Goal: Information Seeking & Learning: Learn about a topic

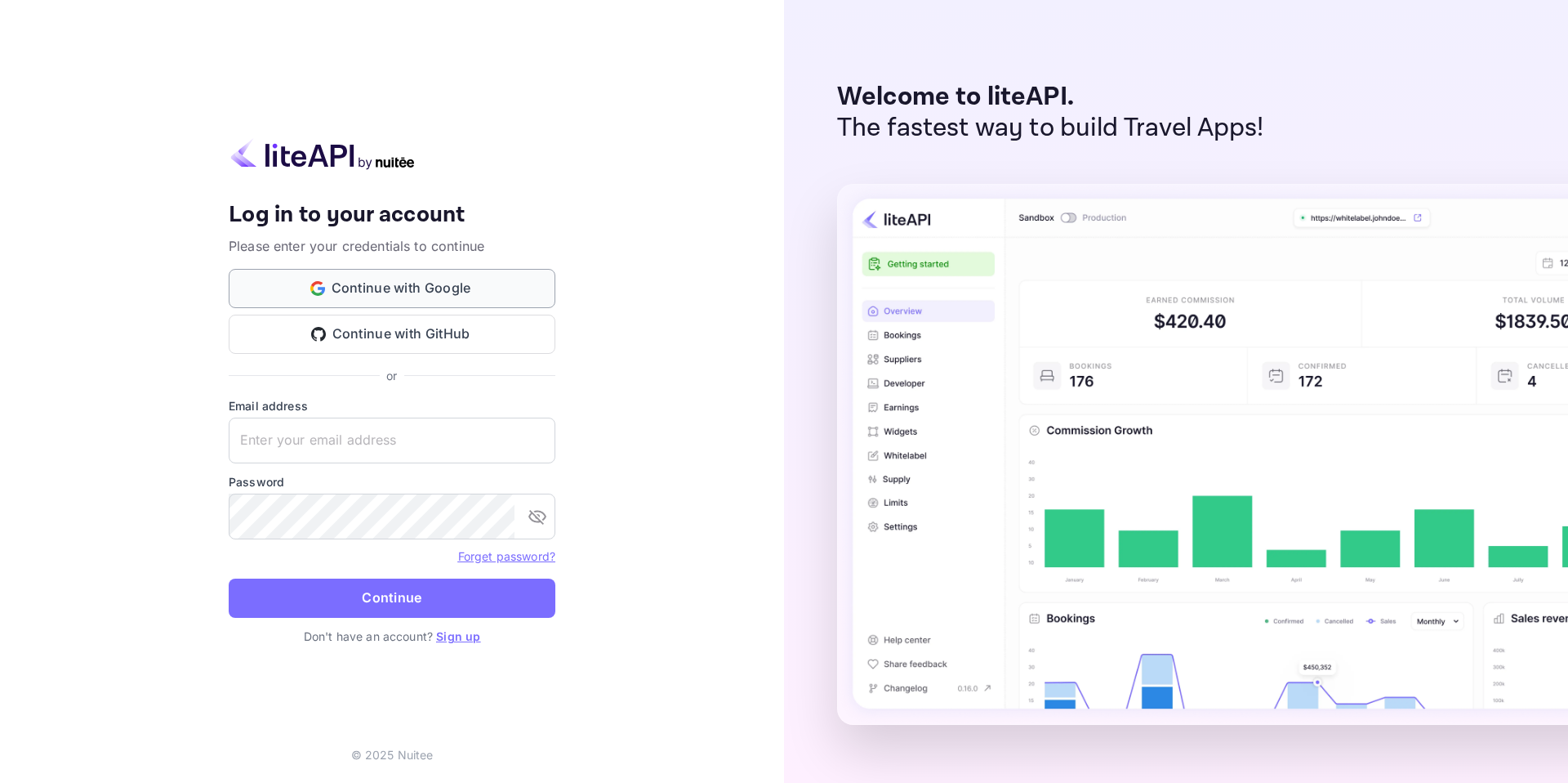
click at [448, 283] on button "Continue with Google" at bounding box center [391, 288] width 327 height 39
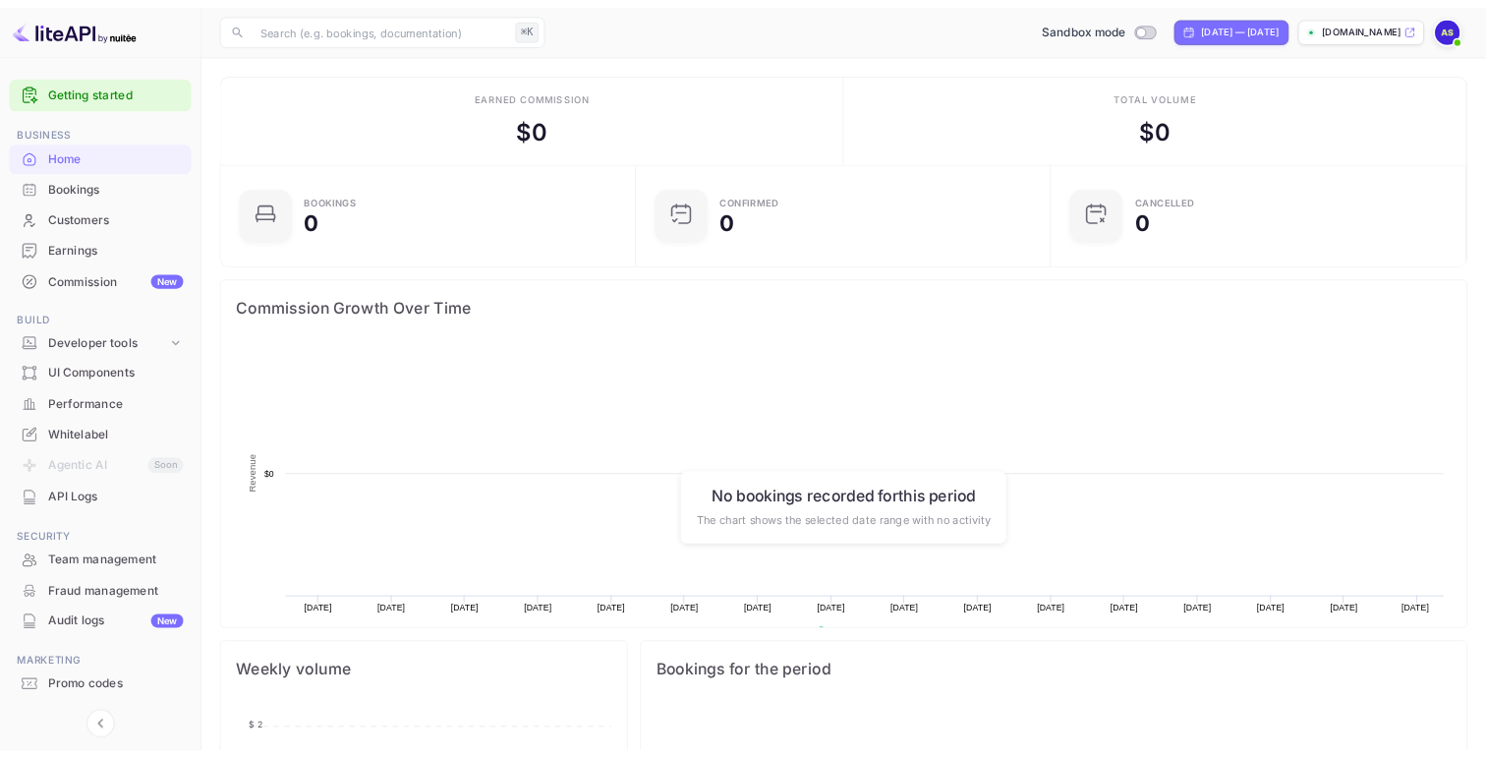
scroll to position [319, 515]
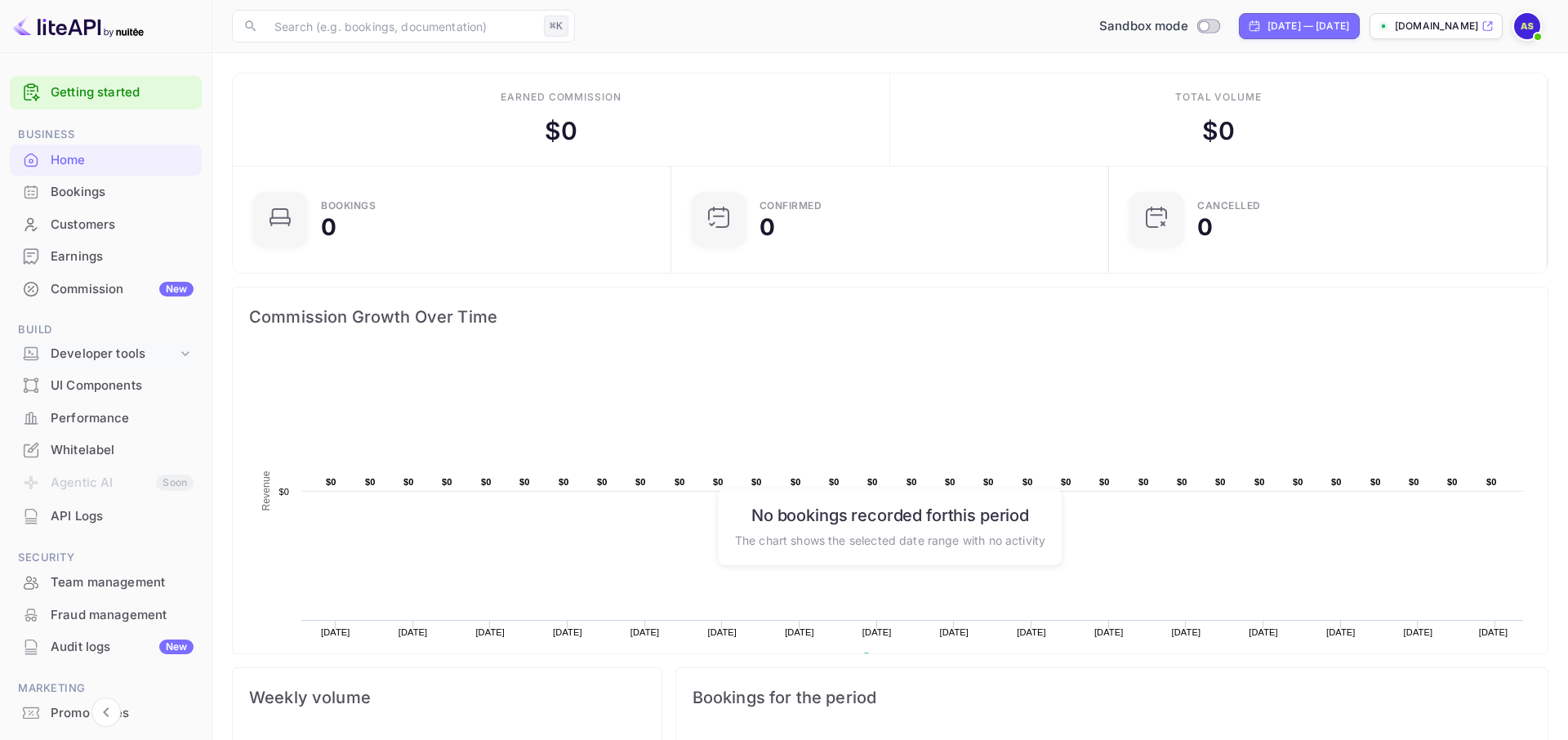
click at [125, 354] on div "Developer tools" at bounding box center [114, 354] width 126 height 19
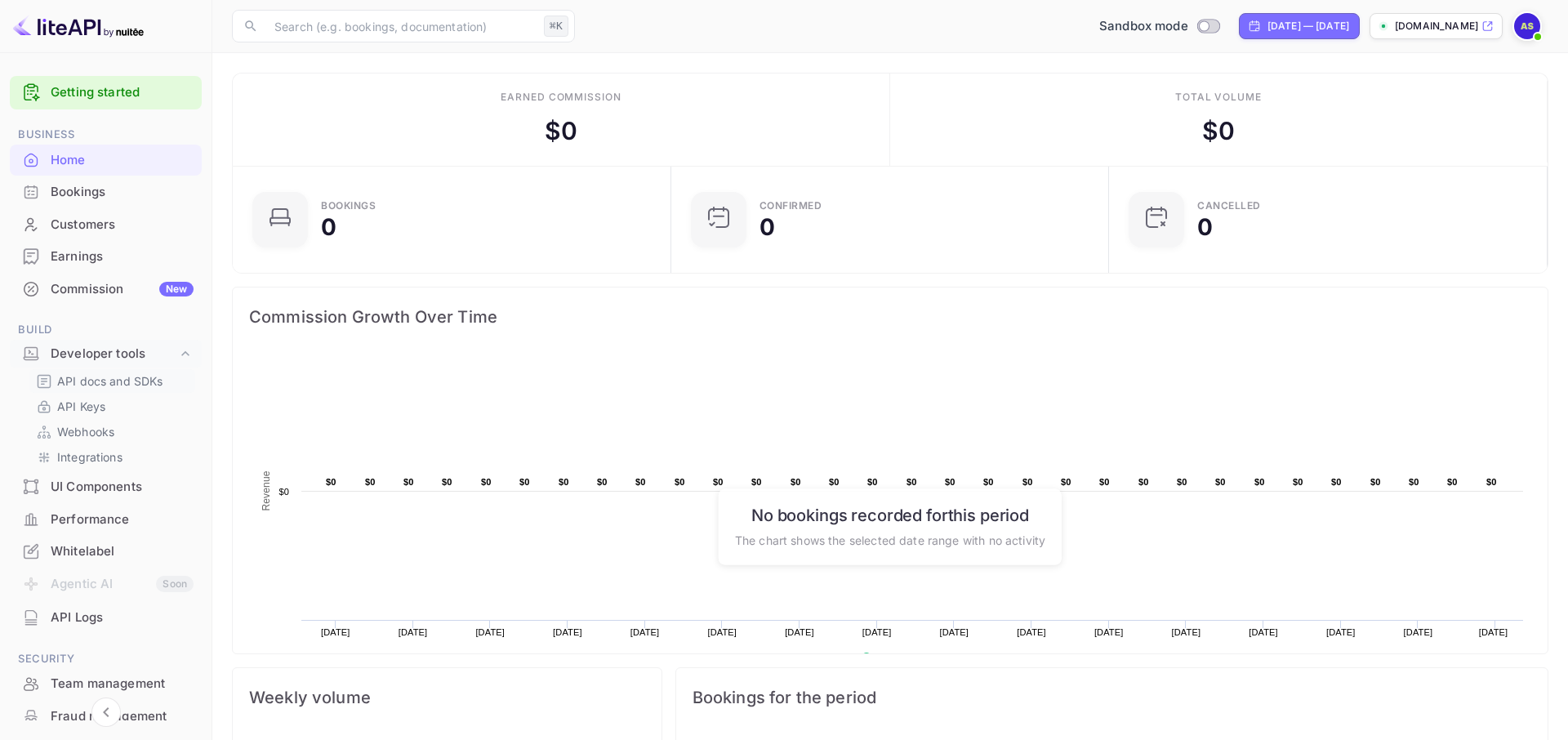
click at [101, 385] on p "API docs and SDKs" at bounding box center [111, 381] width 106 height 17
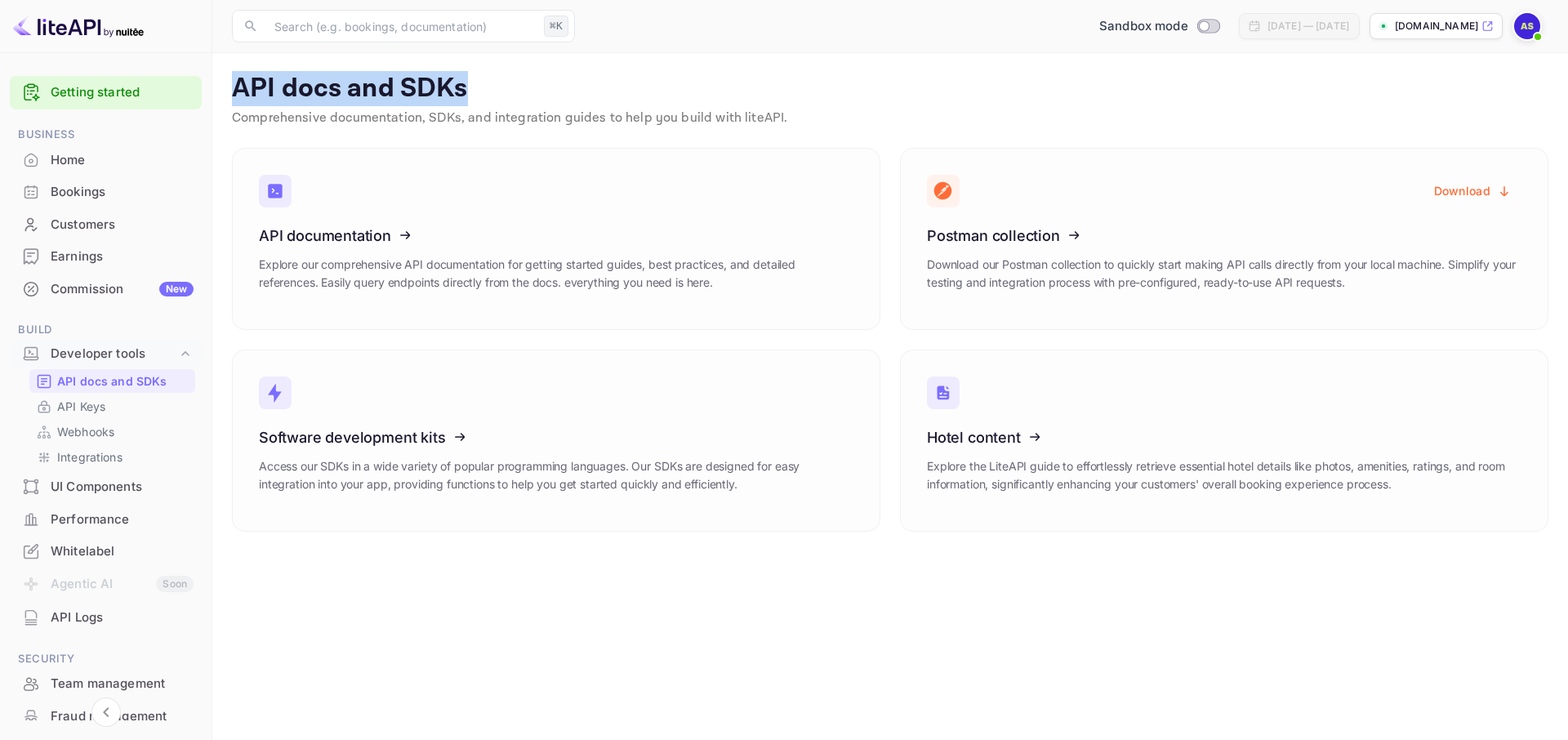
drag, startPoint x: 230, startPoint y: 76, endPoint x: 528, endPoint y: 96, distance: 298.7
click at [528, 96] on main "API docs and SDKs Comprehensive documentation, SDKs, and integration guides to …" at bounding box center [890, 397] width 1355 height 688
click at [575, 647] on main "API docs and SDKs Comprehensive documentation, SDKs, and integration guides to …" at bounding box center [890, 397] width 1355 height 688
click at [1016, 401] on icon at bounding box center [1028, 435] width 254 height 168
drag, startPoint x: 234, startPoint y: 76, endPoint x: 497, endPoint y: 90, distance: 263.4
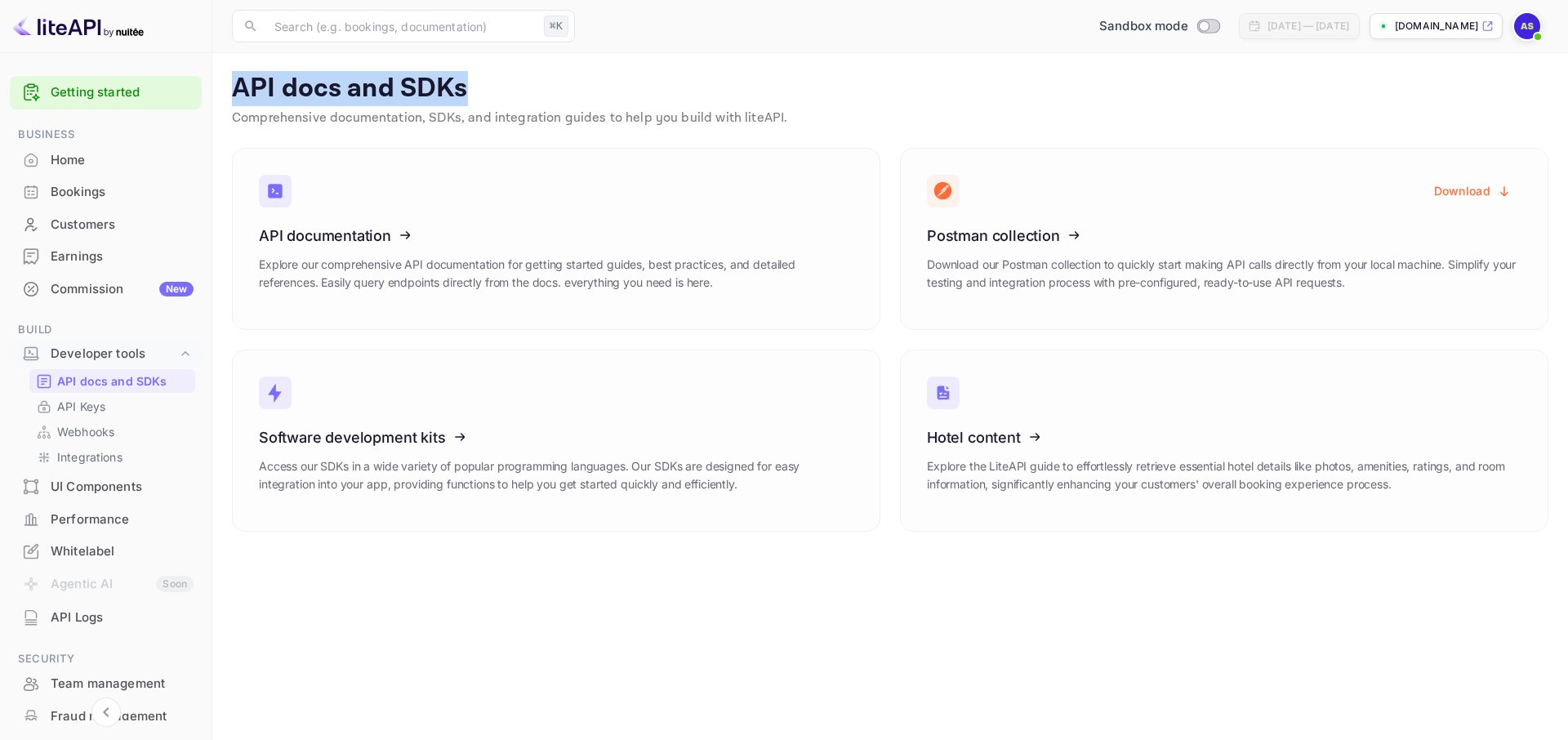
click at [497, 90] on p "API docs and SDKs" at bounding box center [890, 88] width 1316 height 32
click at [314, 116] on p "Comprehensive documentation, SDKs, and integration guides to help you build wit…" at bounding box center [890, 119] width 1316 height 20
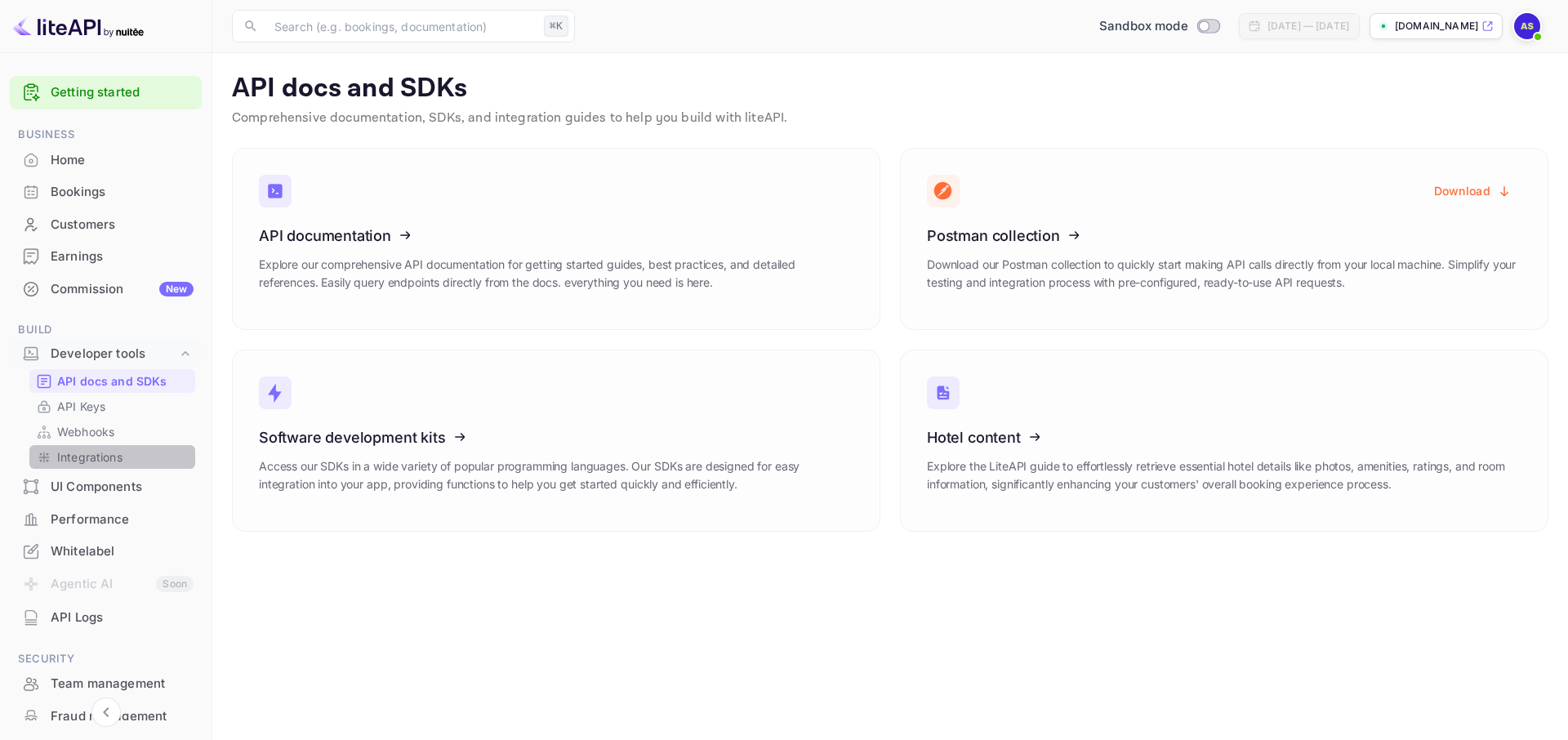
click at [122, 456] on link "Integrations" at bounding box center [112, 457] width 153 height 17
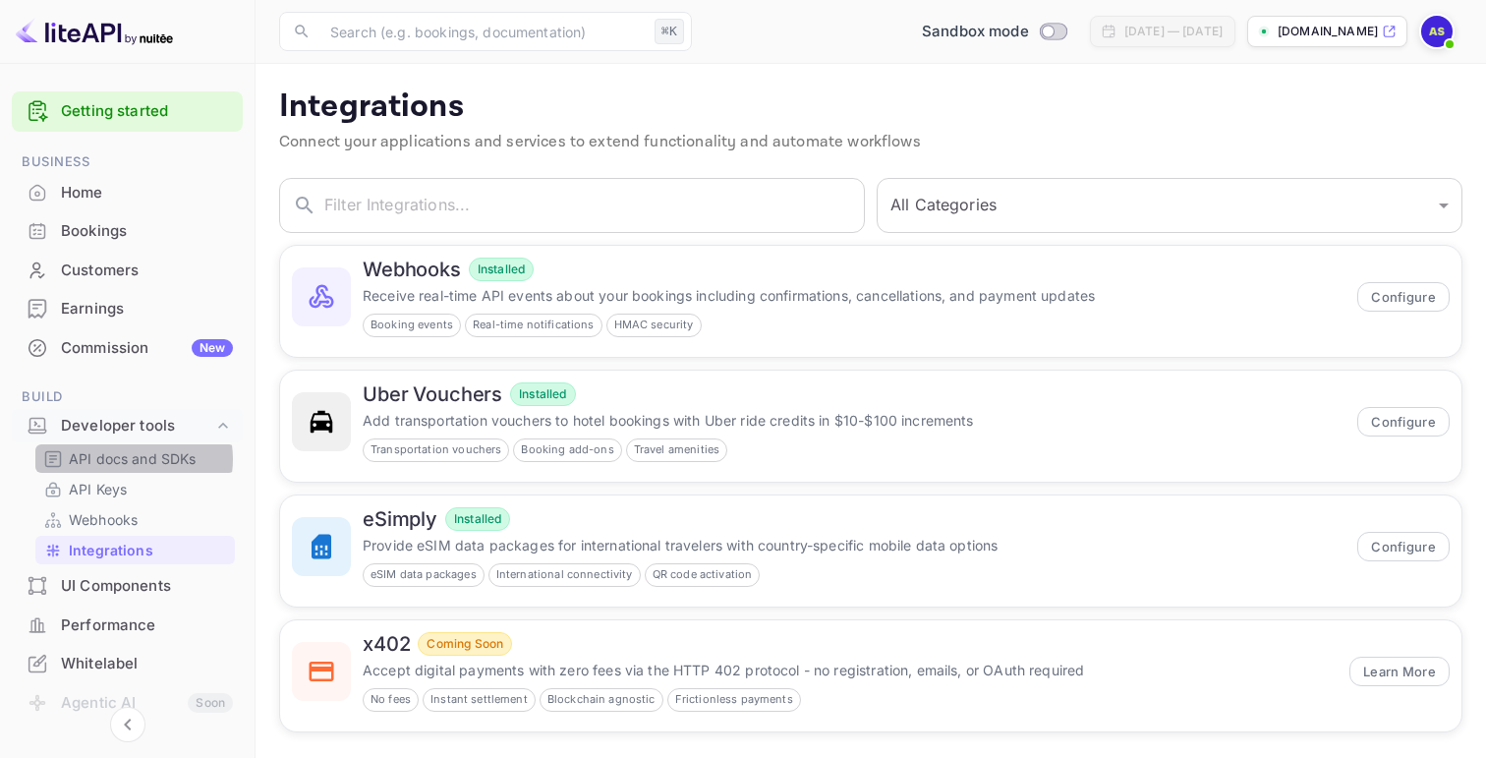
click at [133, 459] on p "API docs and SDKs" at bounding box center [133, 458] width 128 height 21
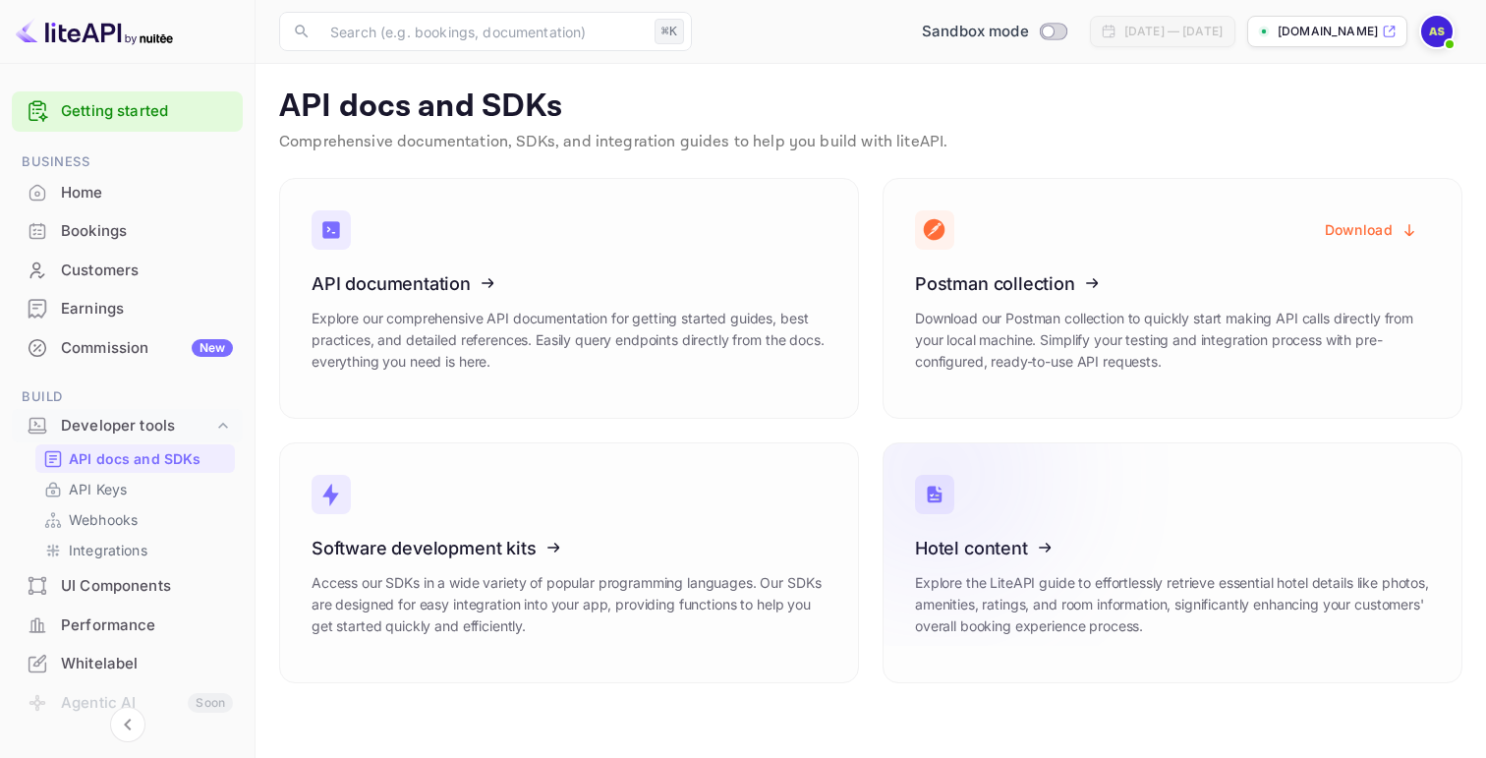
click at [1027, 542] on icon at bounding box center [1037, 544] width 306 height 202
